Goal: Information Seeking & Learning: Find specific fact

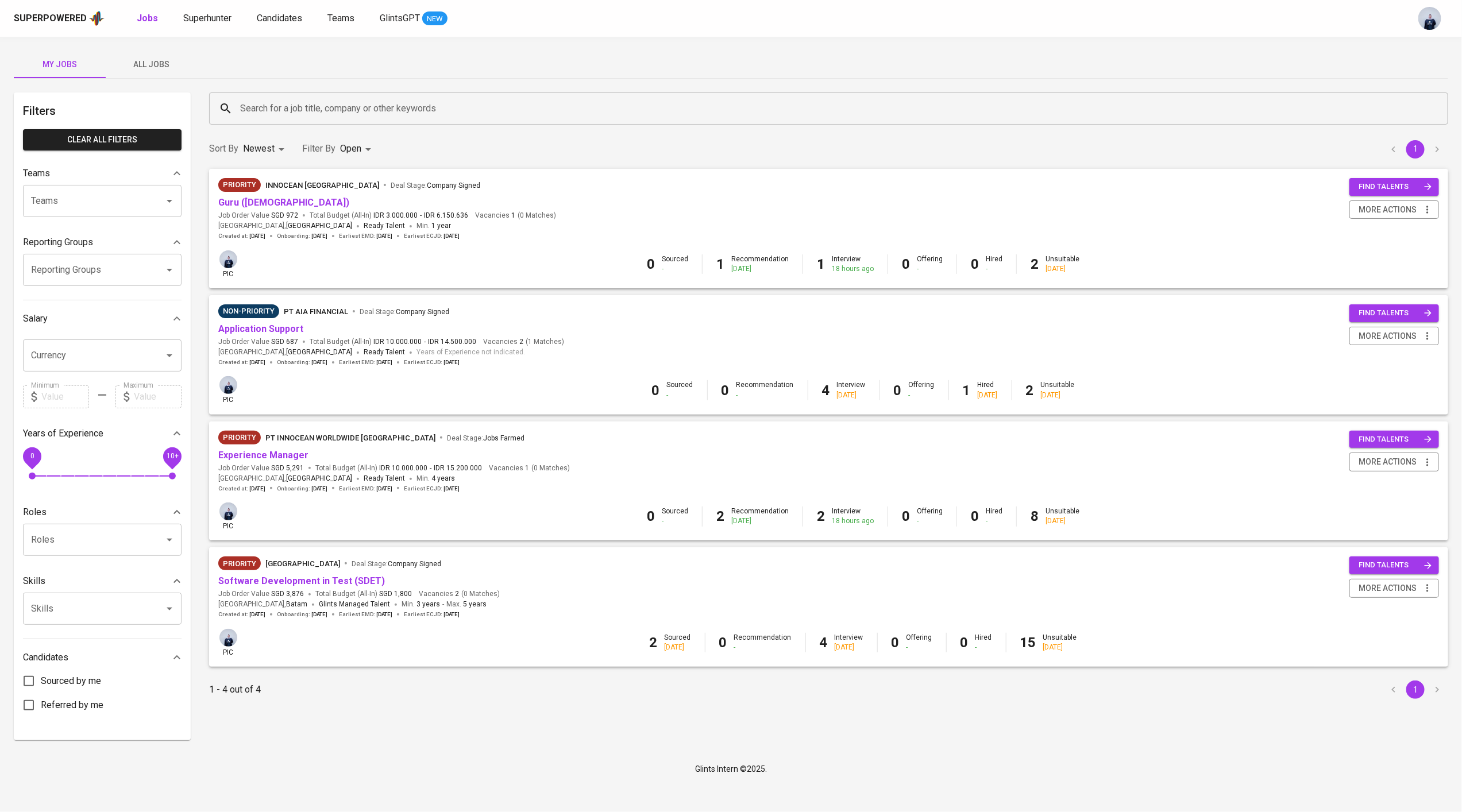
click at [165, 63] on span "All Jobs" at bounding box center [151, 64] width 78 height 15
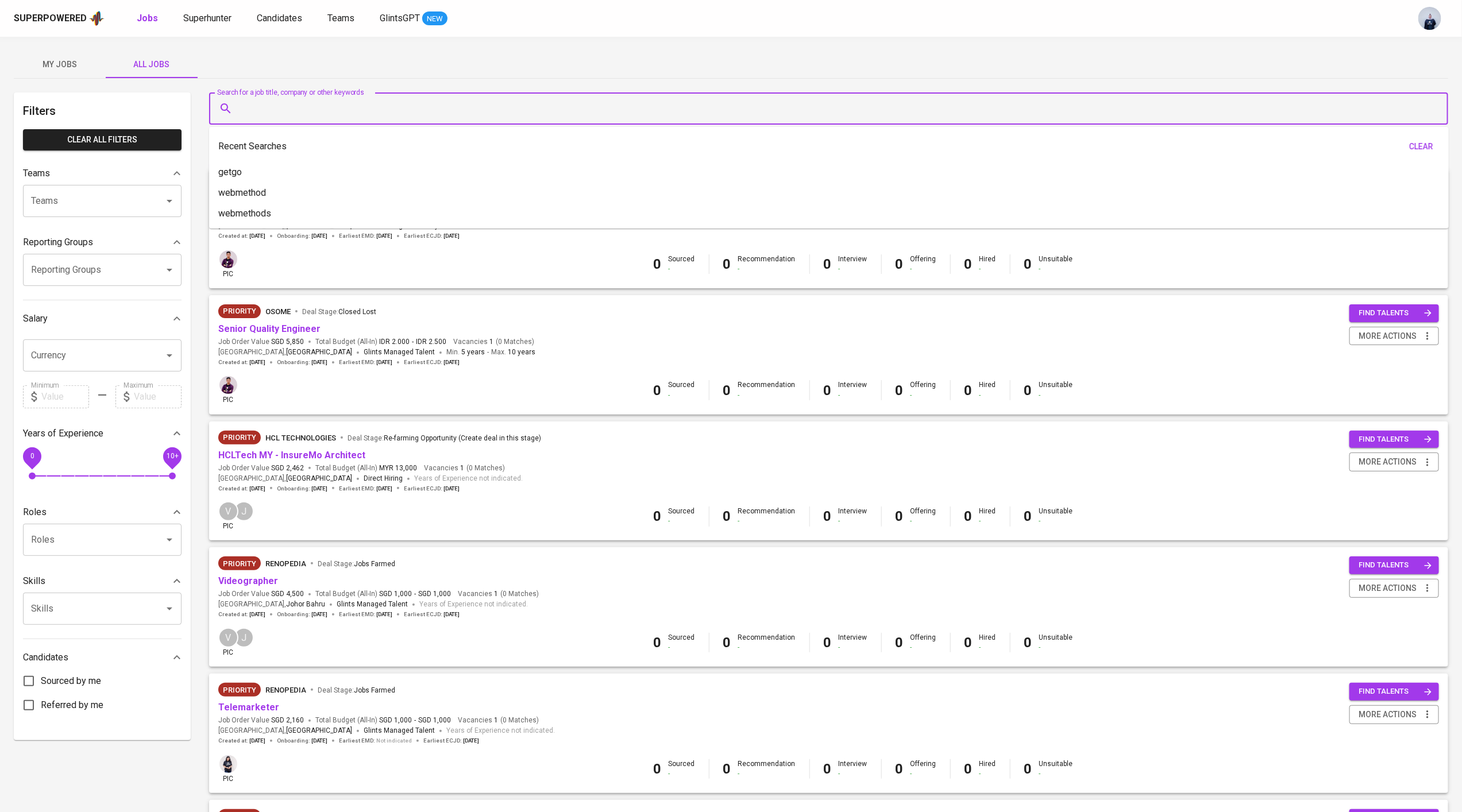
click at [326, 109] on input "Search for a job title, company or other keywords" at bounding box center [831, 108] width 1189 height 22
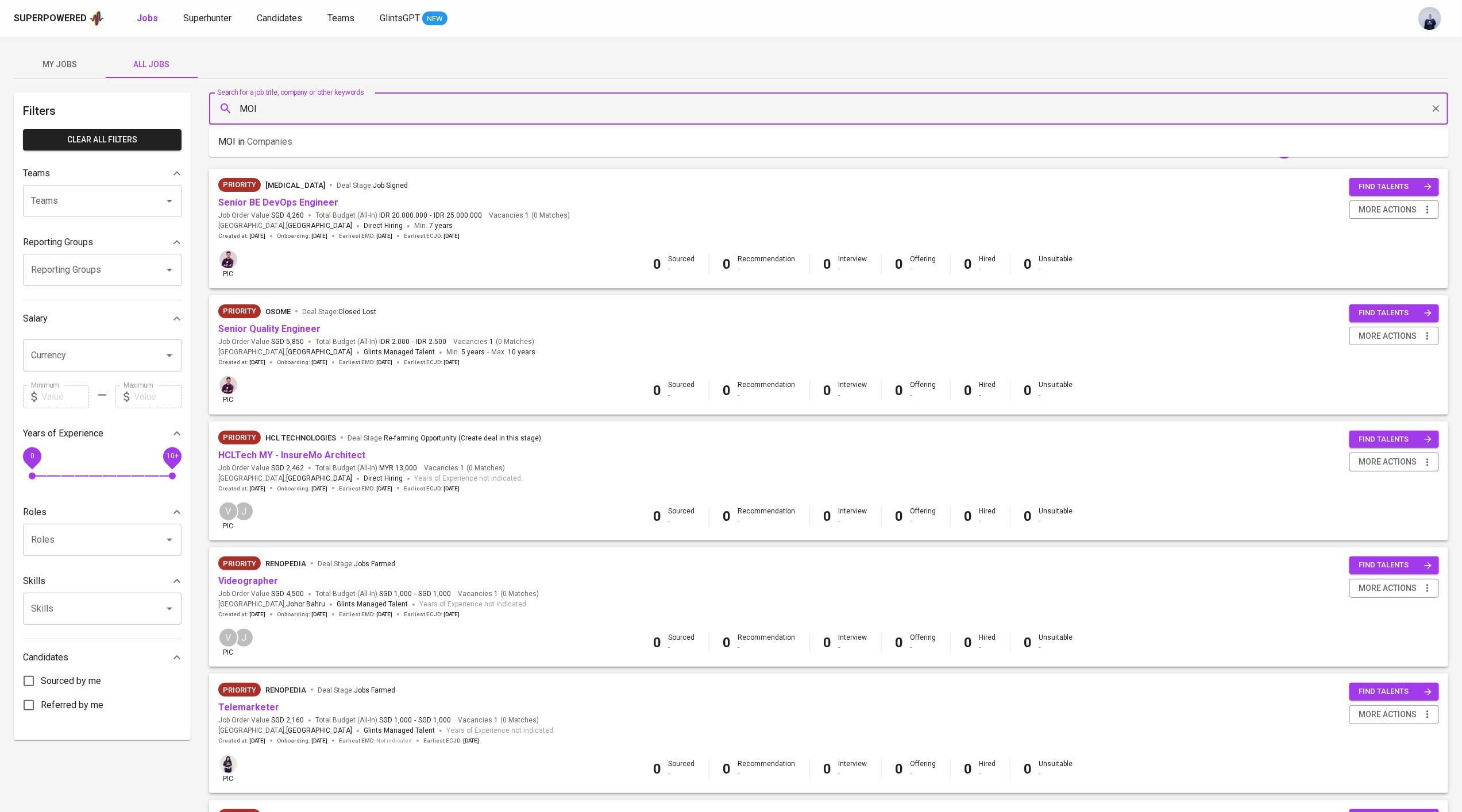
type input "MOI"
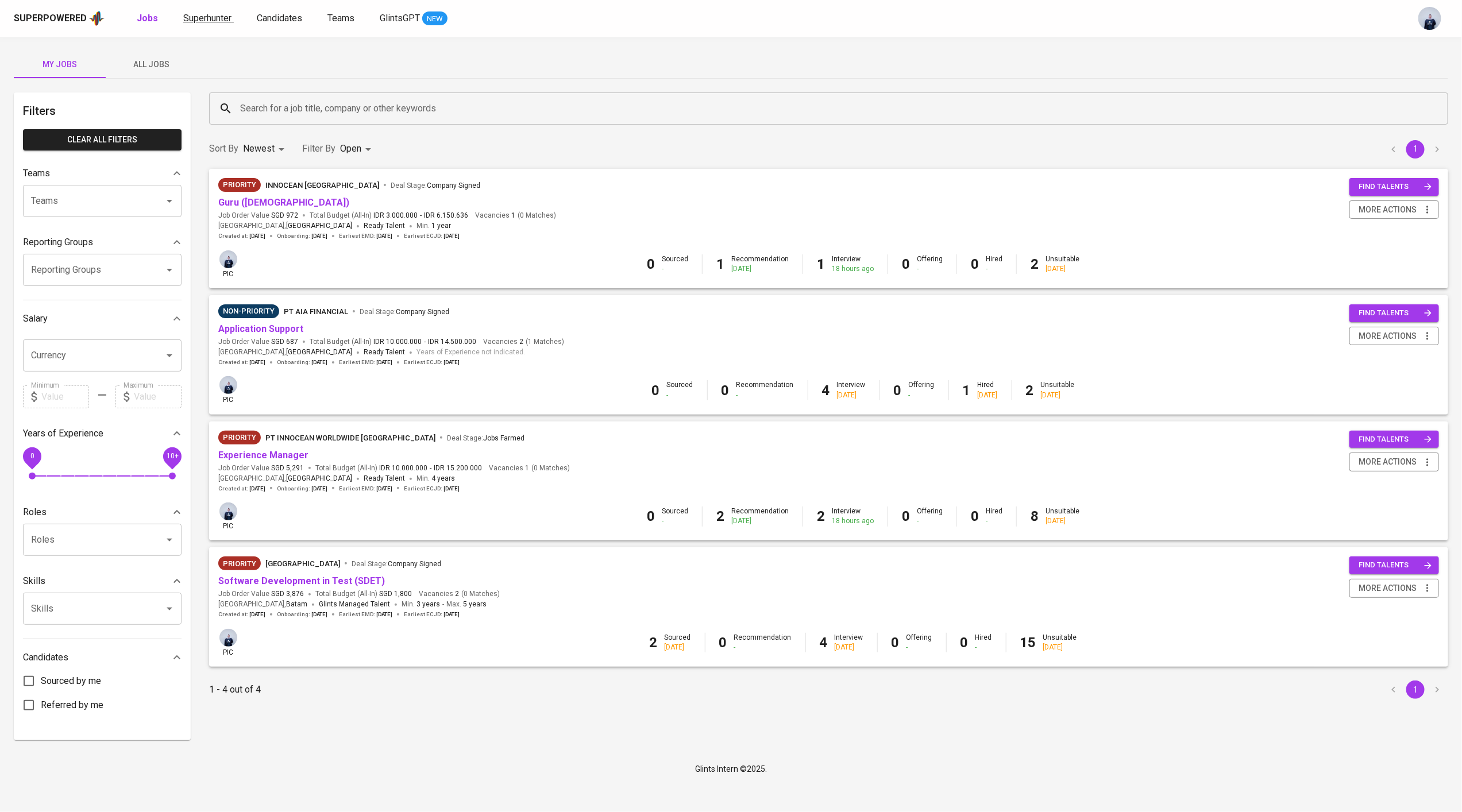
click at [206, 15] on span "Superhunter" at bounding box center [207, 18] width 48 height 11
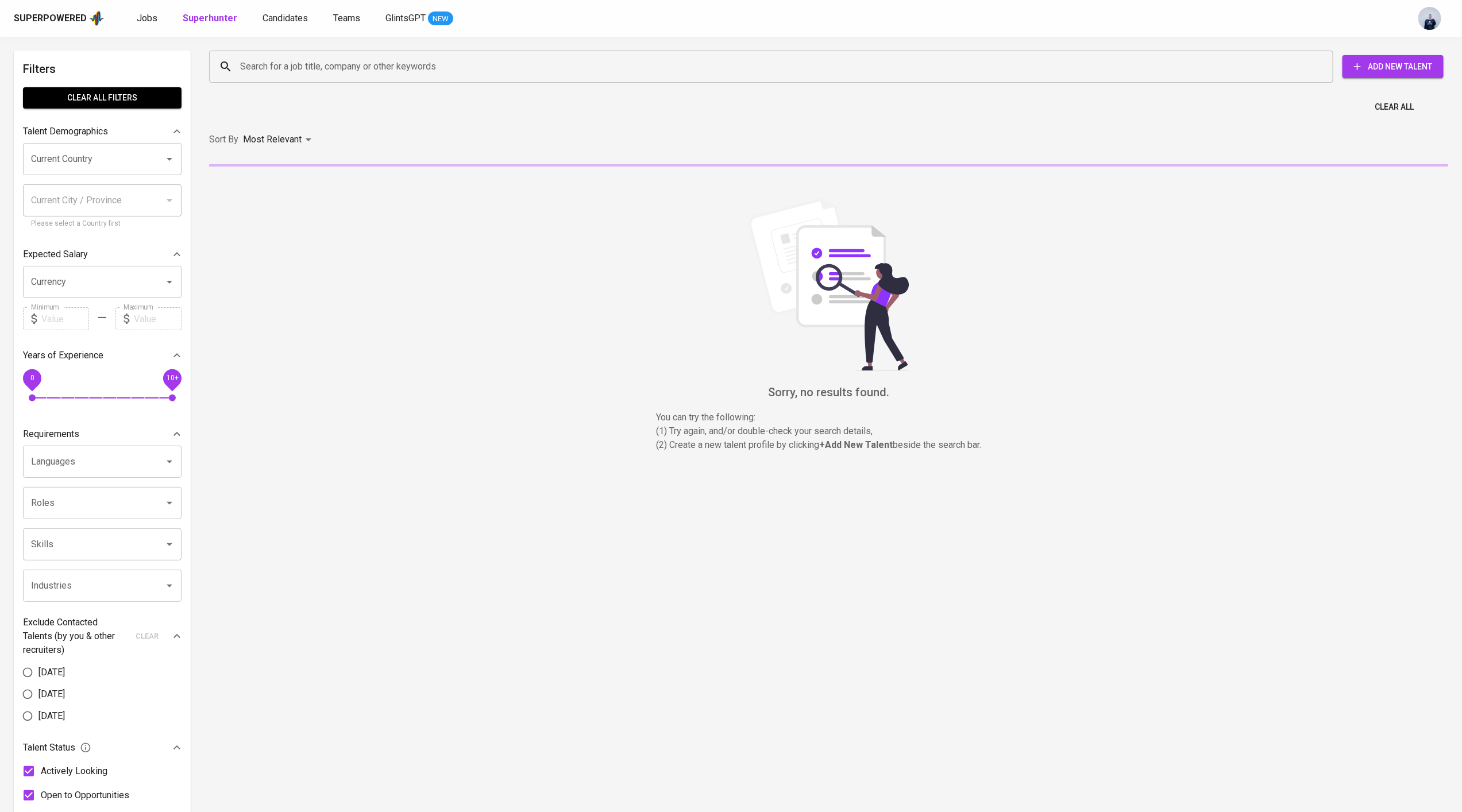
click at [313, 73] on input "Search for a job title, company or other keywords" at bounding box center [774, 66] width 1074 height 22
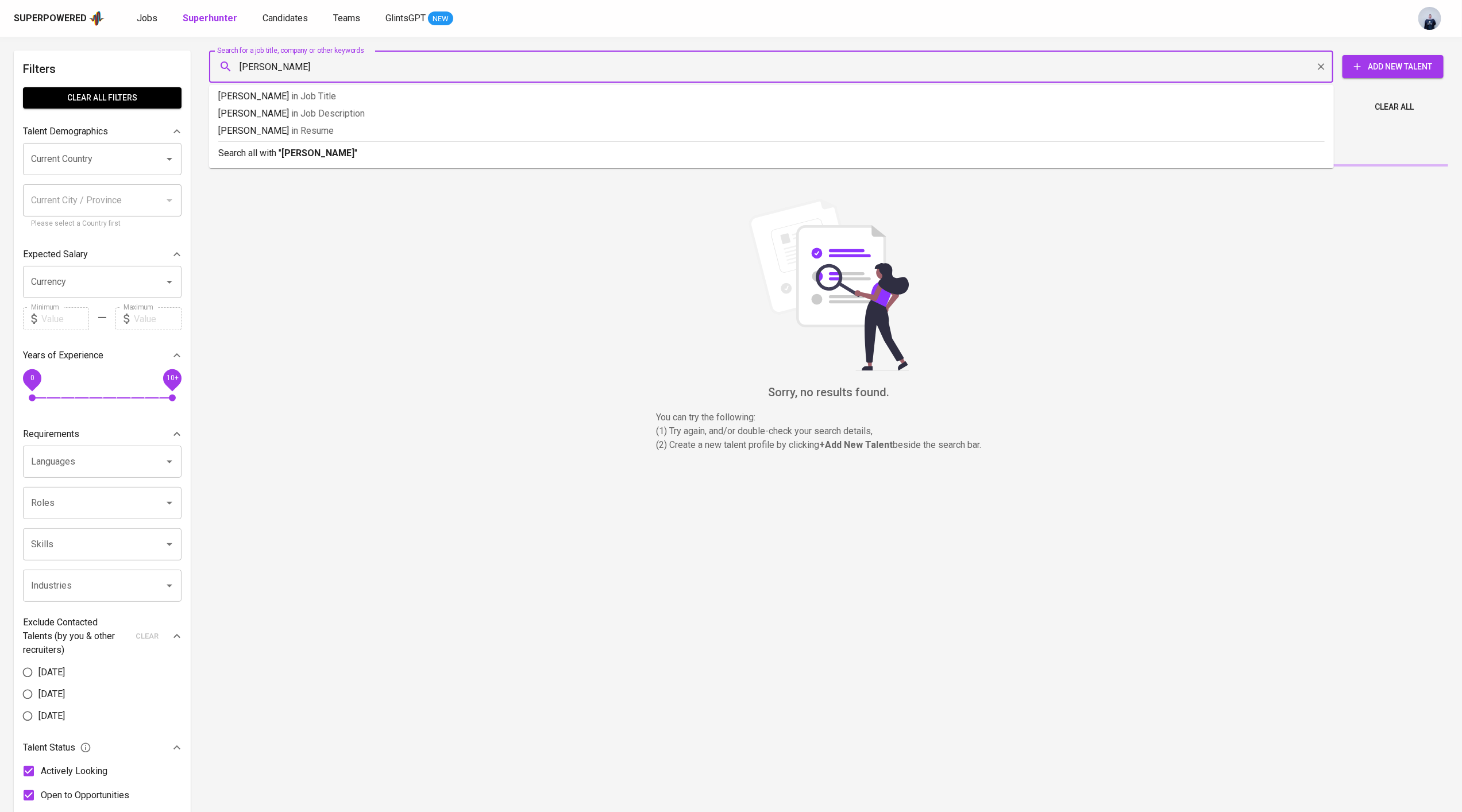
type input "[PERSON_NAME]"
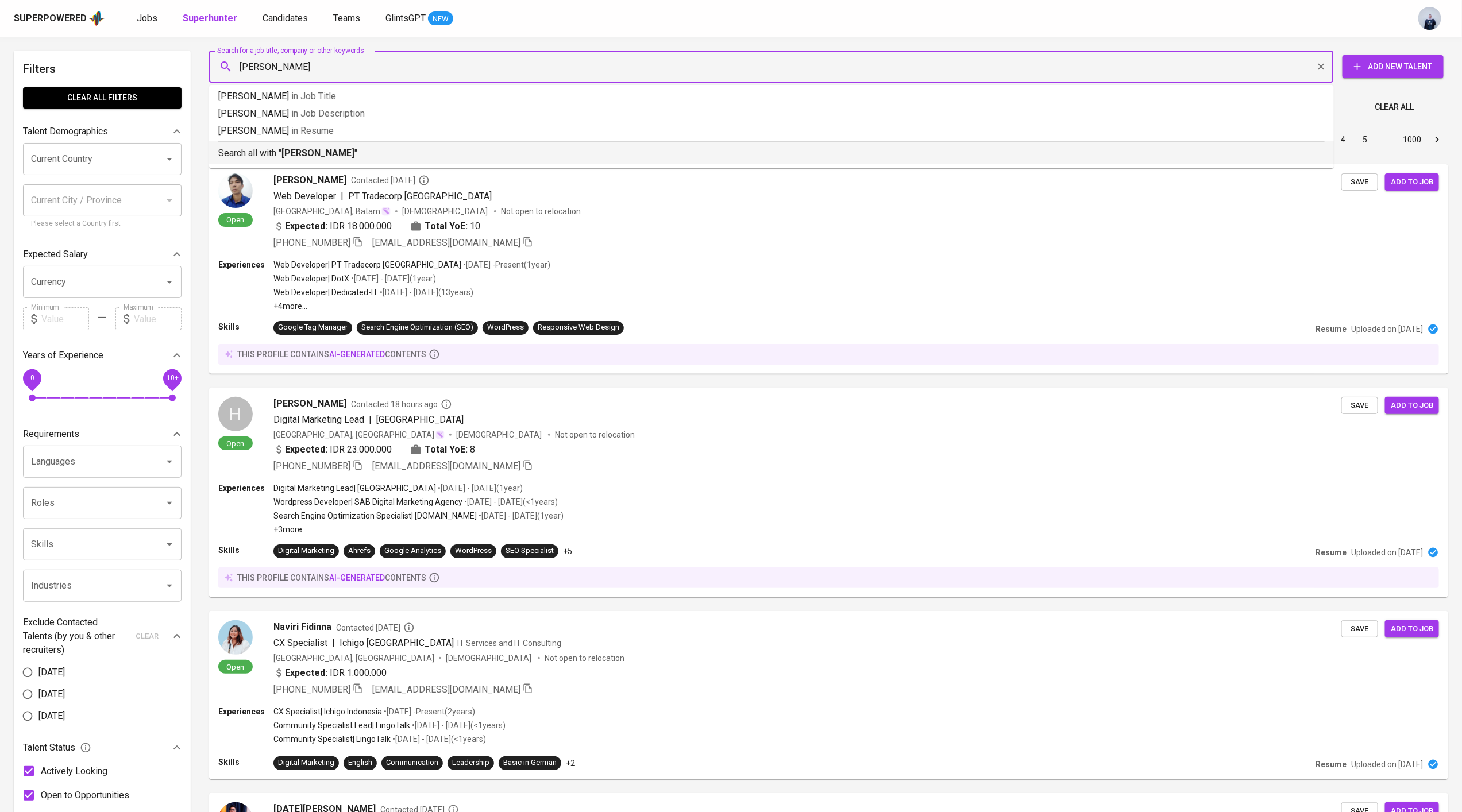
click at [330, 143] on div "Search all with " [PERSON_NAME] "" at bounding box center [771, 151] width 1106 height 19
